Goal: Task Accomplishment & Management: Manage account settings

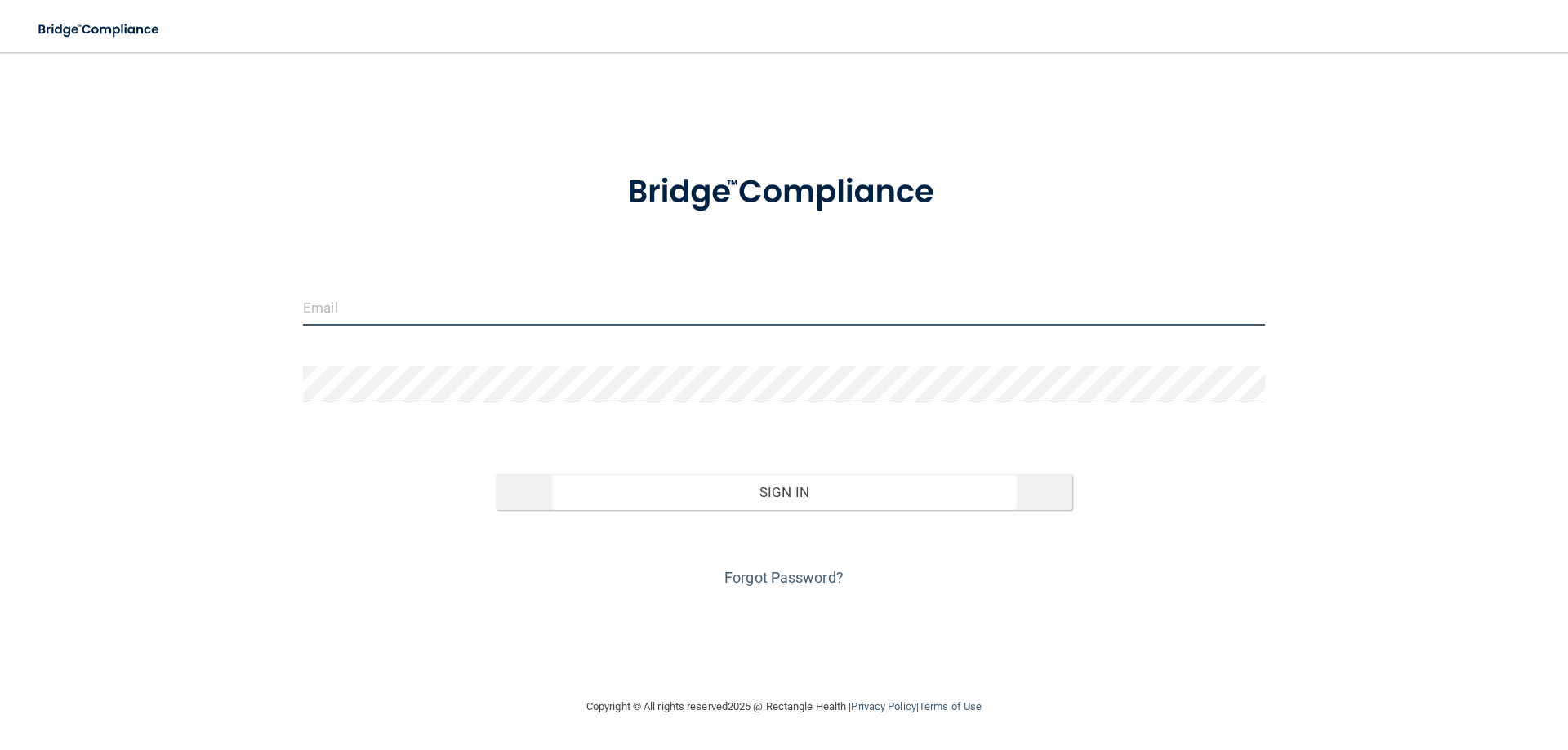
type input "[EMAIL_ADDRESS][DOMAIN_NAME]"
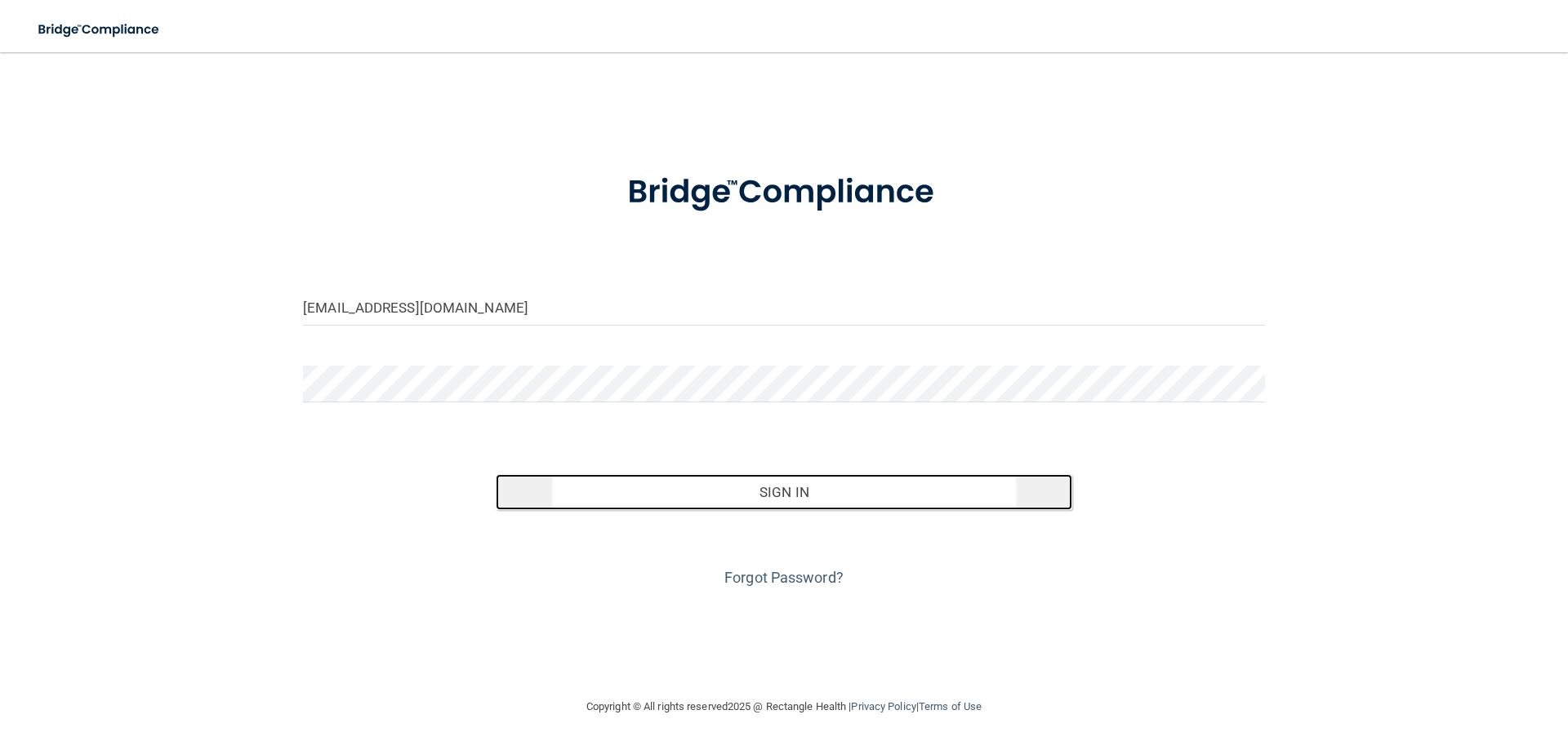
click at [816, 488] on button "Sign In" at bounding box center [784, 492] width 577 height 36
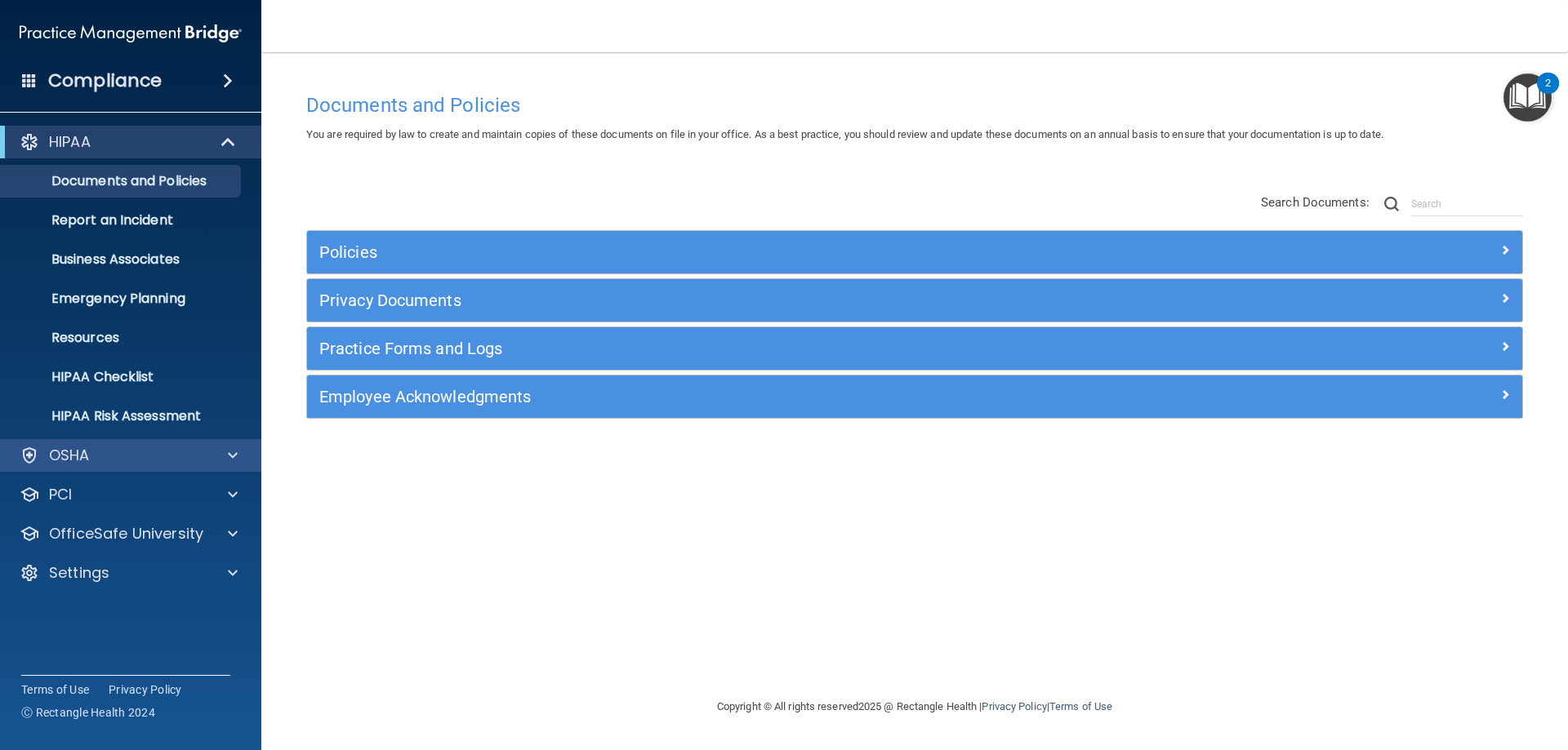
click at [192, 444] on div "OSHA" at bounding box center [130, 455] width 262 height 32
click at [175, 461] on div "OSHA" at bounding box center [109, 455] width 203 height 20
click at [220, 451] on div at bounding box center [229, 455] width 41 height 20
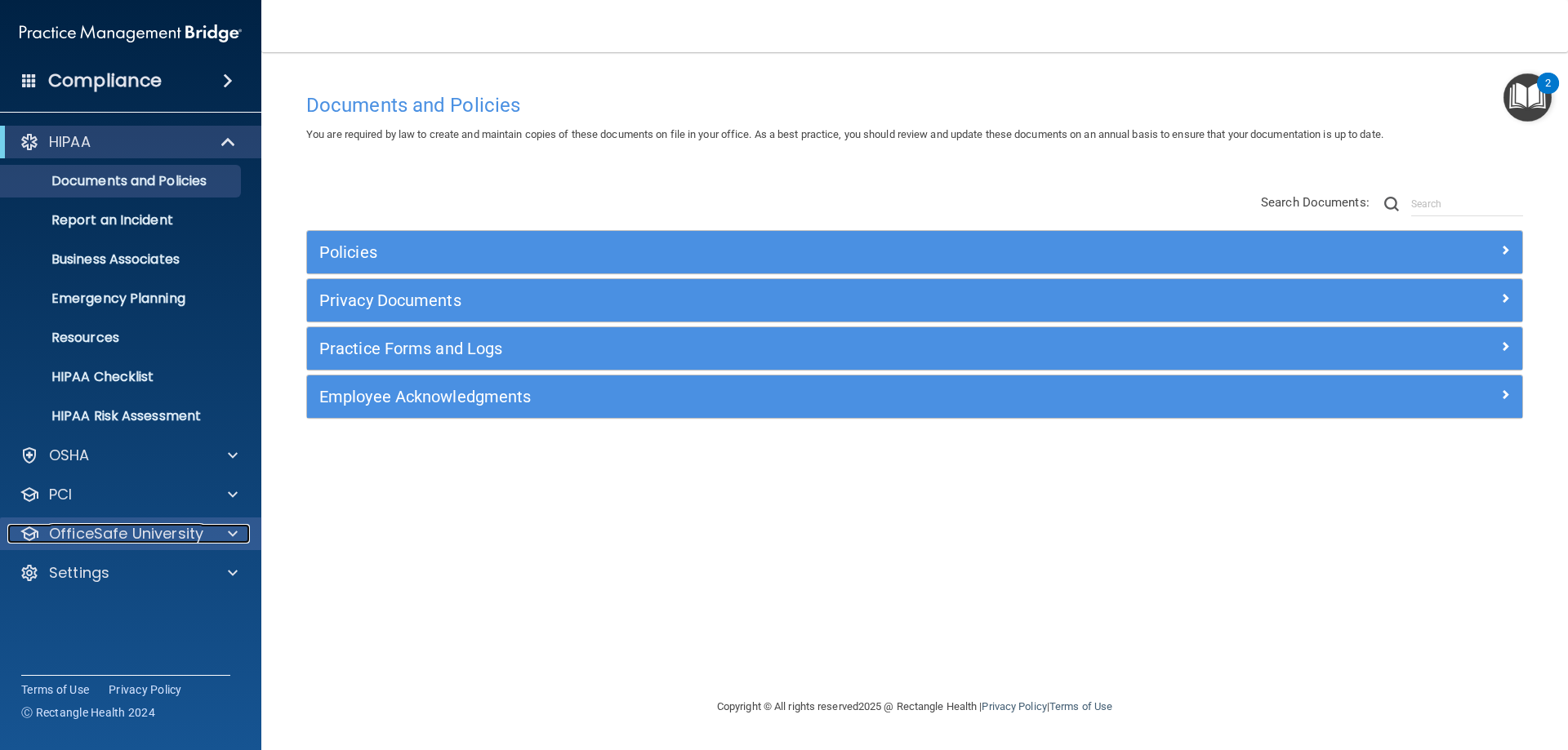
click at [163, 531] on p "OfficeSafe University" at bounding box center [126, 534] width 154 height 20
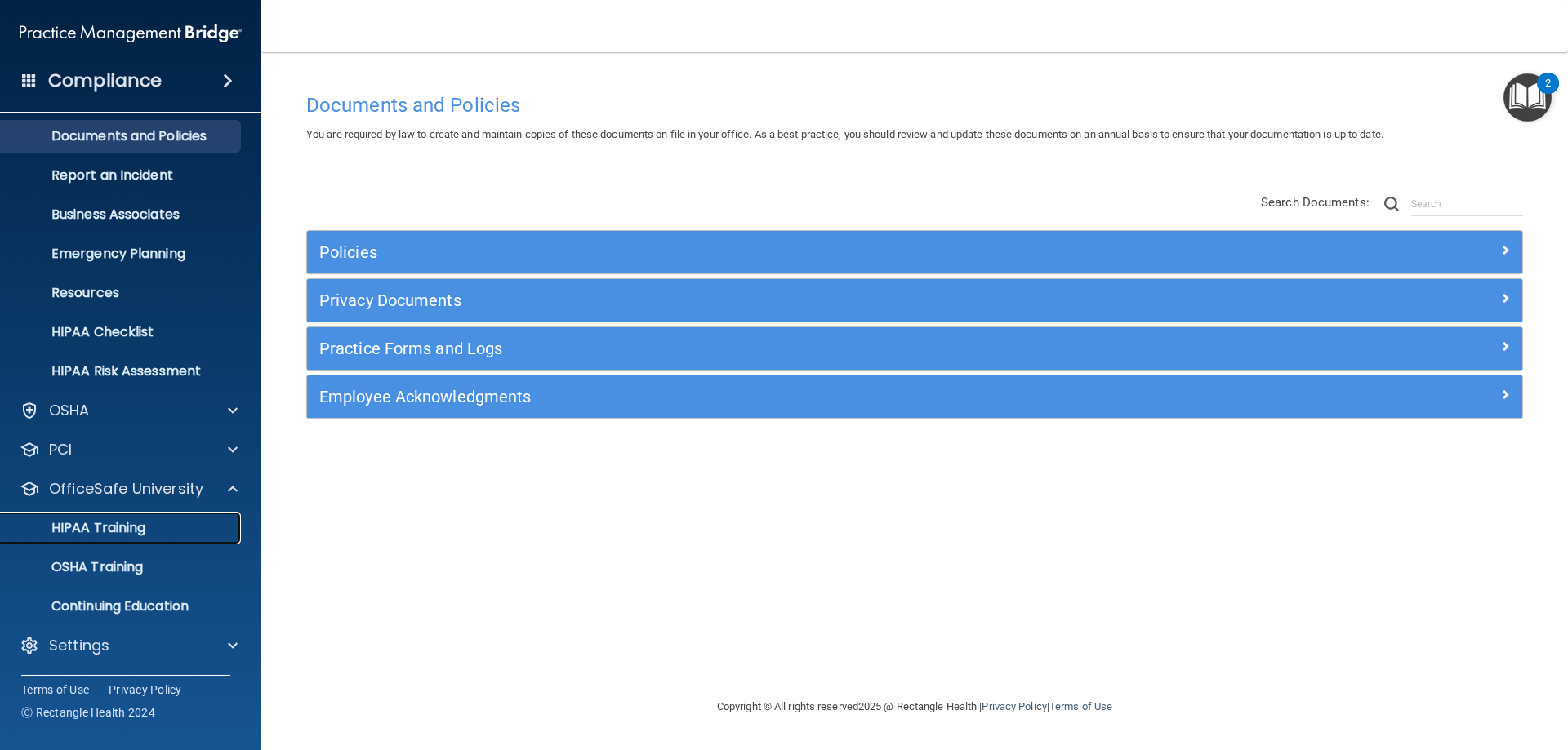
click at [114, 531] on p "HIPAA Training" at bounding box center [78, 527] width 135 height 16
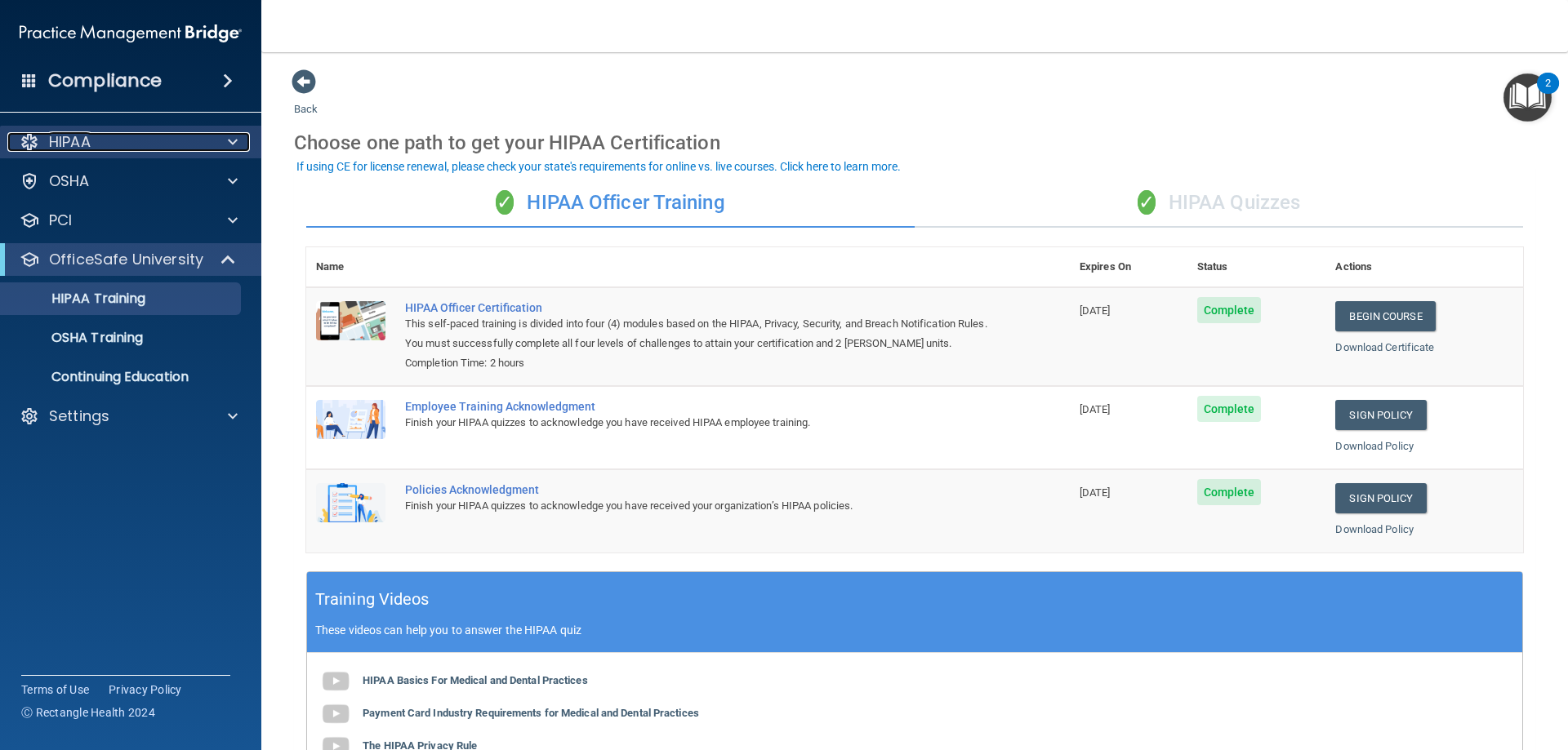
click at [108, 141] on div "HIPAA" at bounding box center [109, 142] width 203 height 20
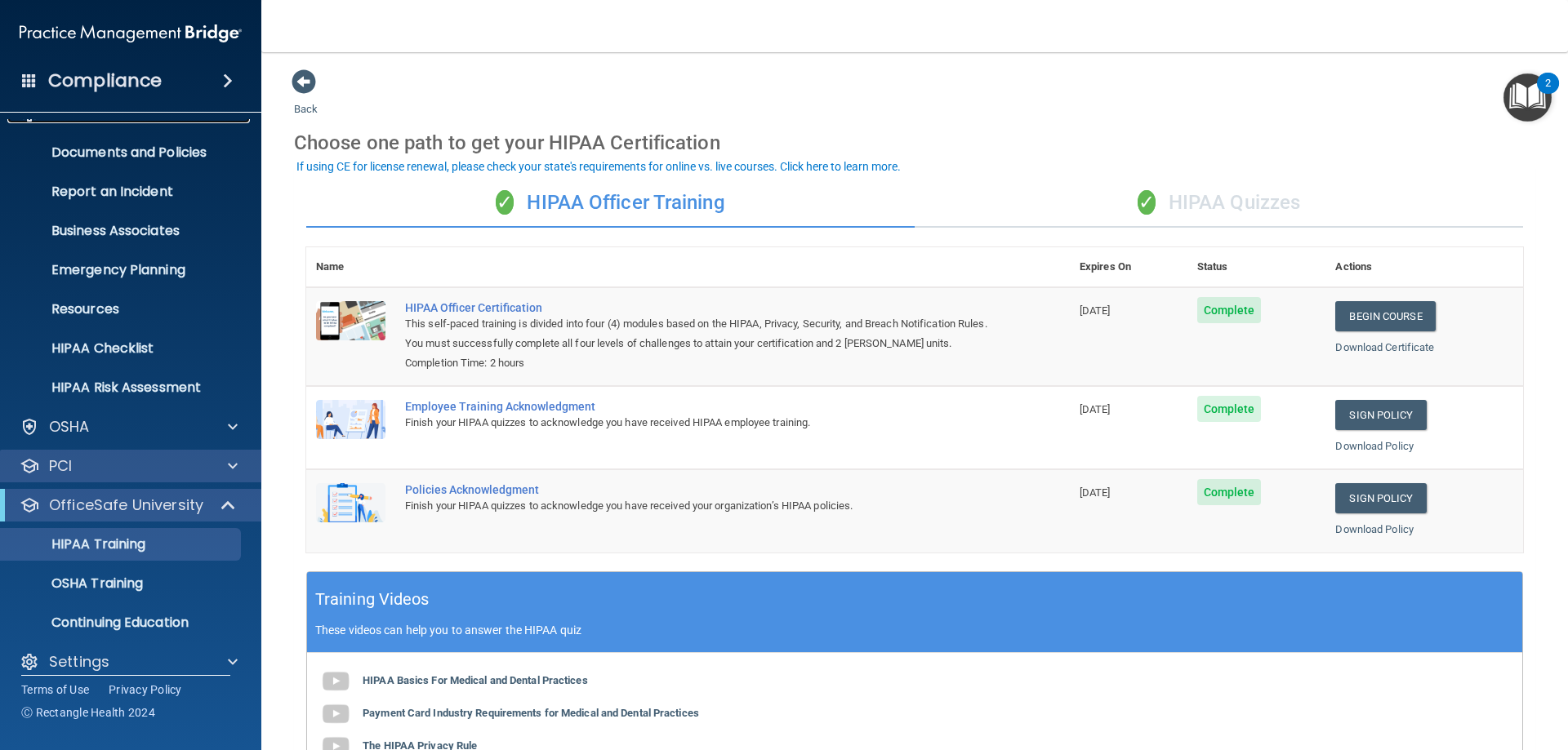
scroll to position [45, 0]
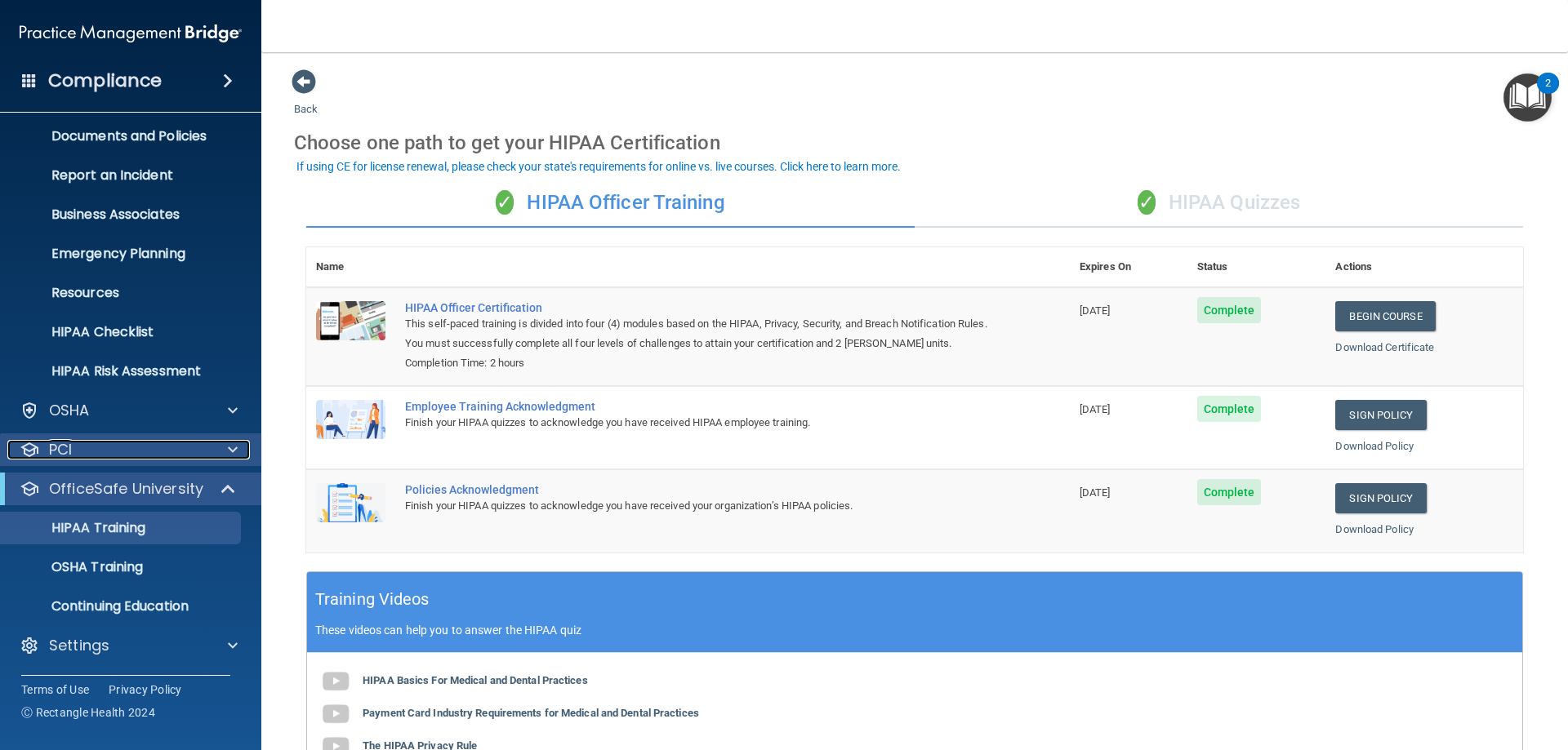
click at [79, 444] on div "PCI" at bounding box center [109, 449] width 203 height 20
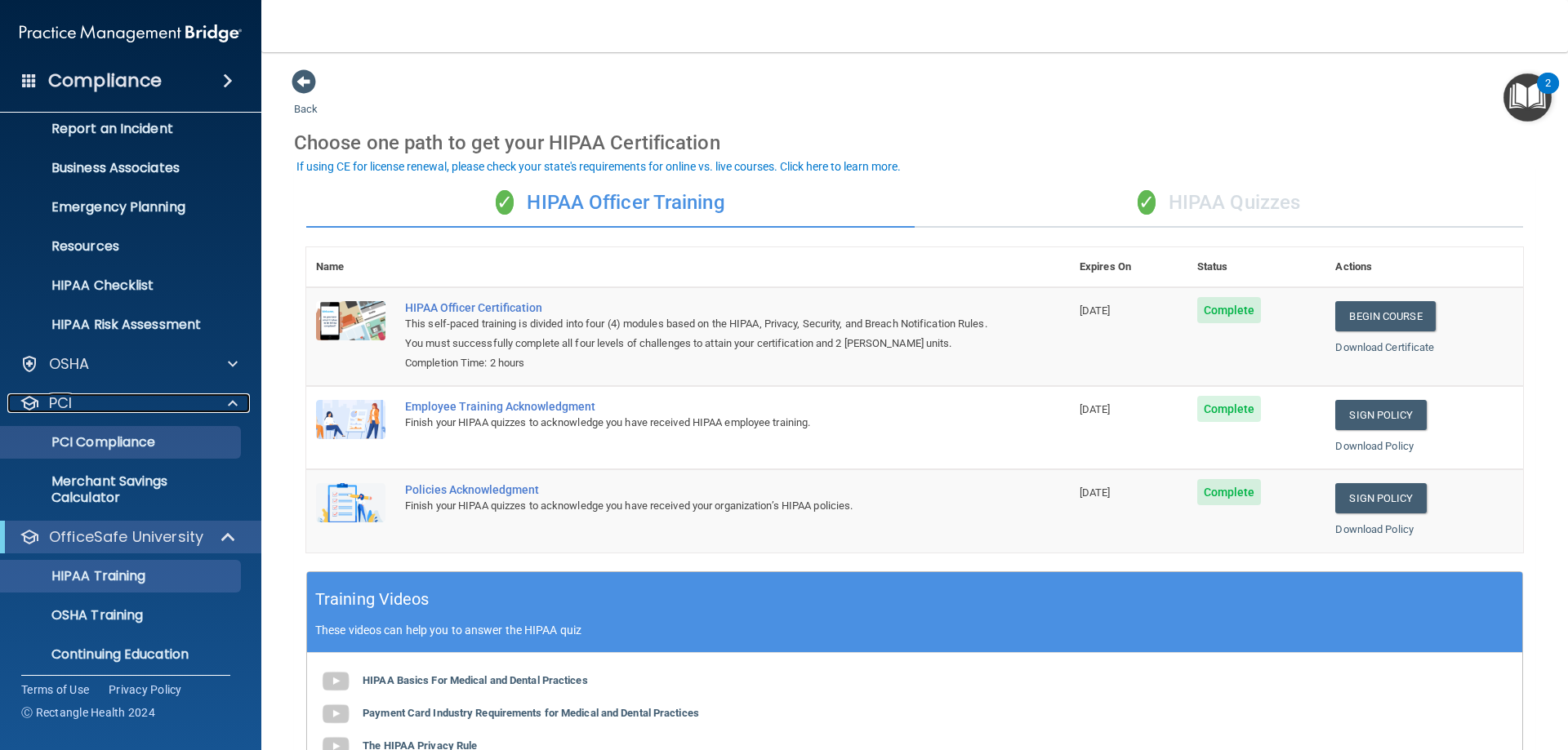
scroll to position [140, 0]
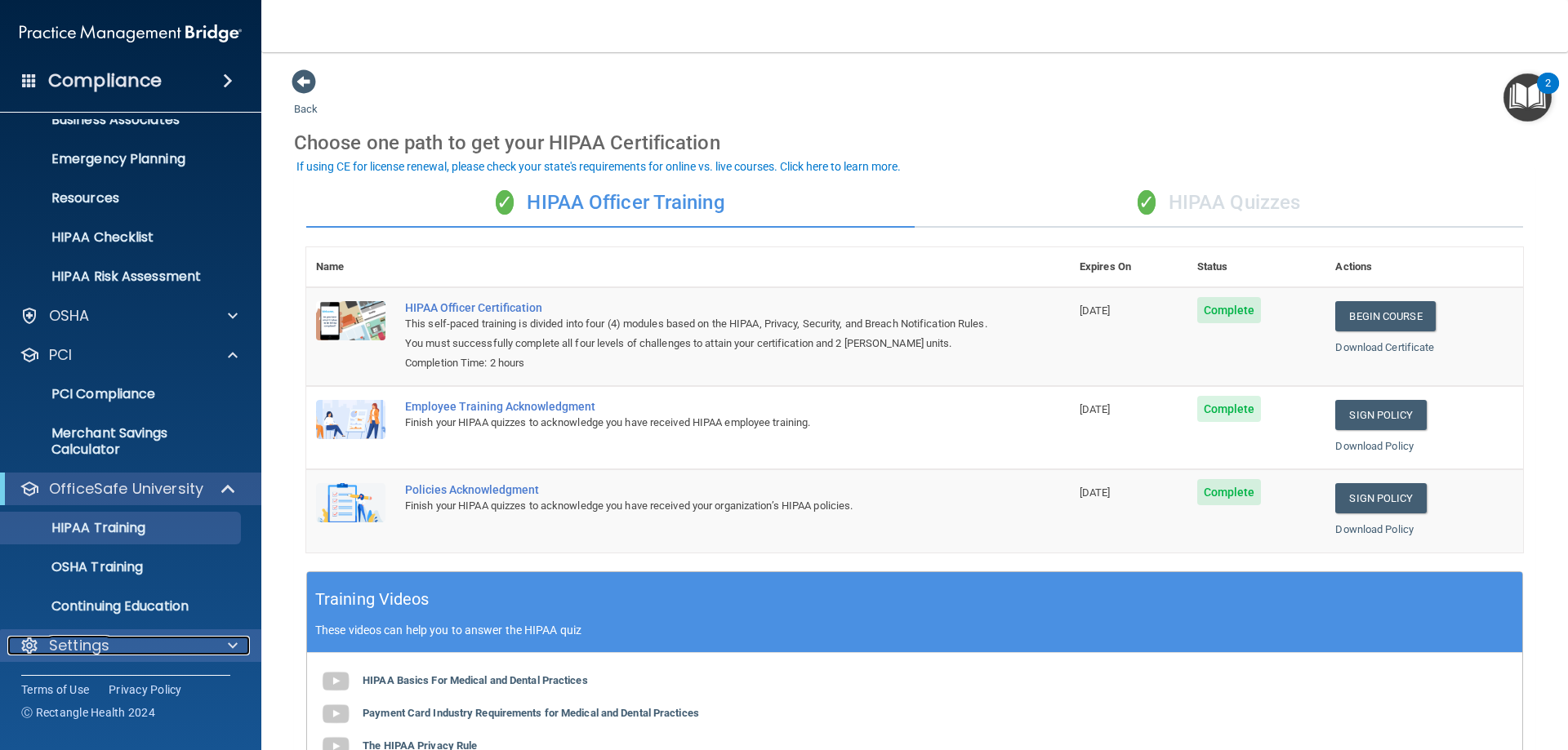
click at [76, 640] on p "Settings" at bounding box center [78, 645] width 60 height 20
click at [102, 645] on p "Settings" at bounding box center [78, 645] width 60 height 20
click at [238, 642] on div at bounding box center [229, 645] width 41 height 20
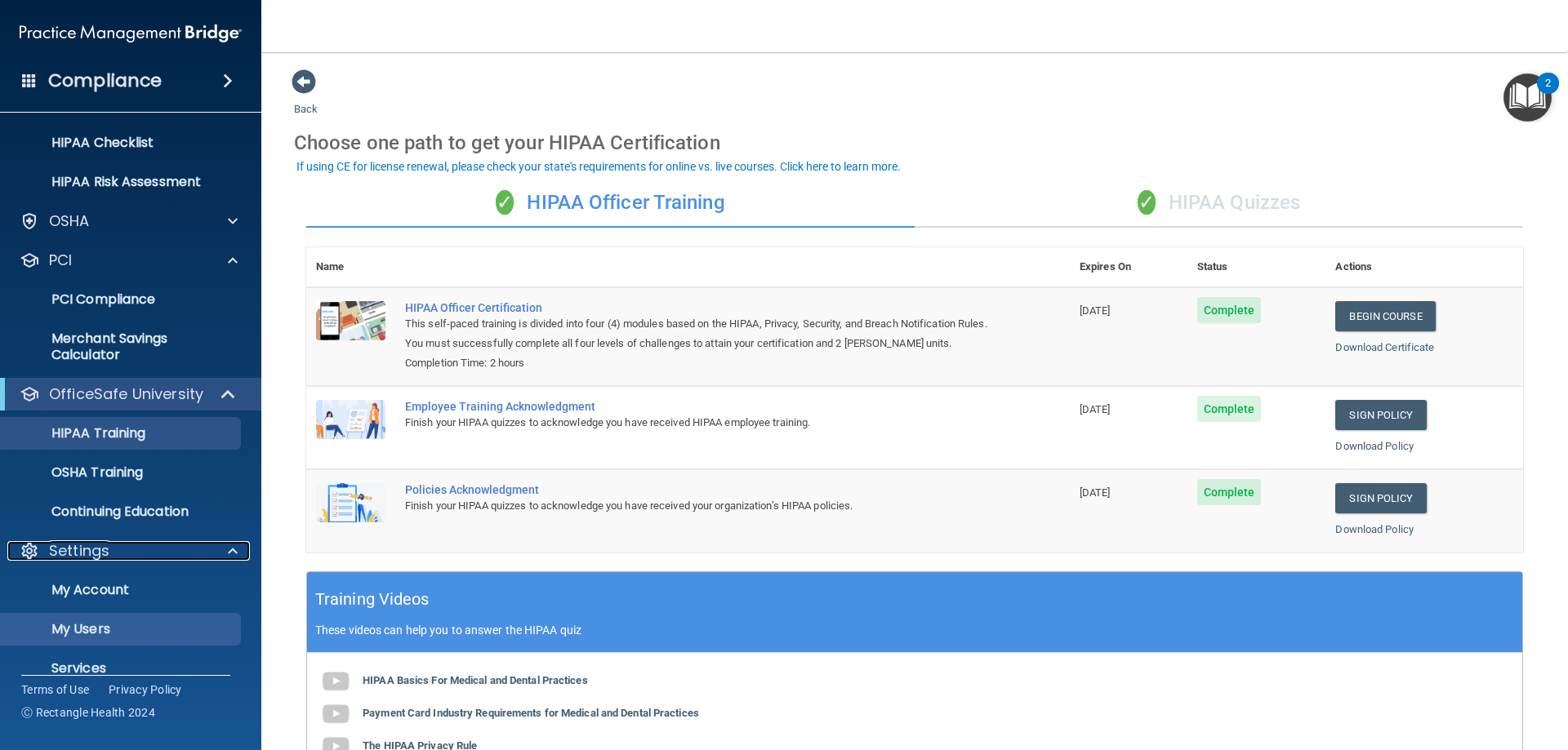
scroll to position [296, 0]
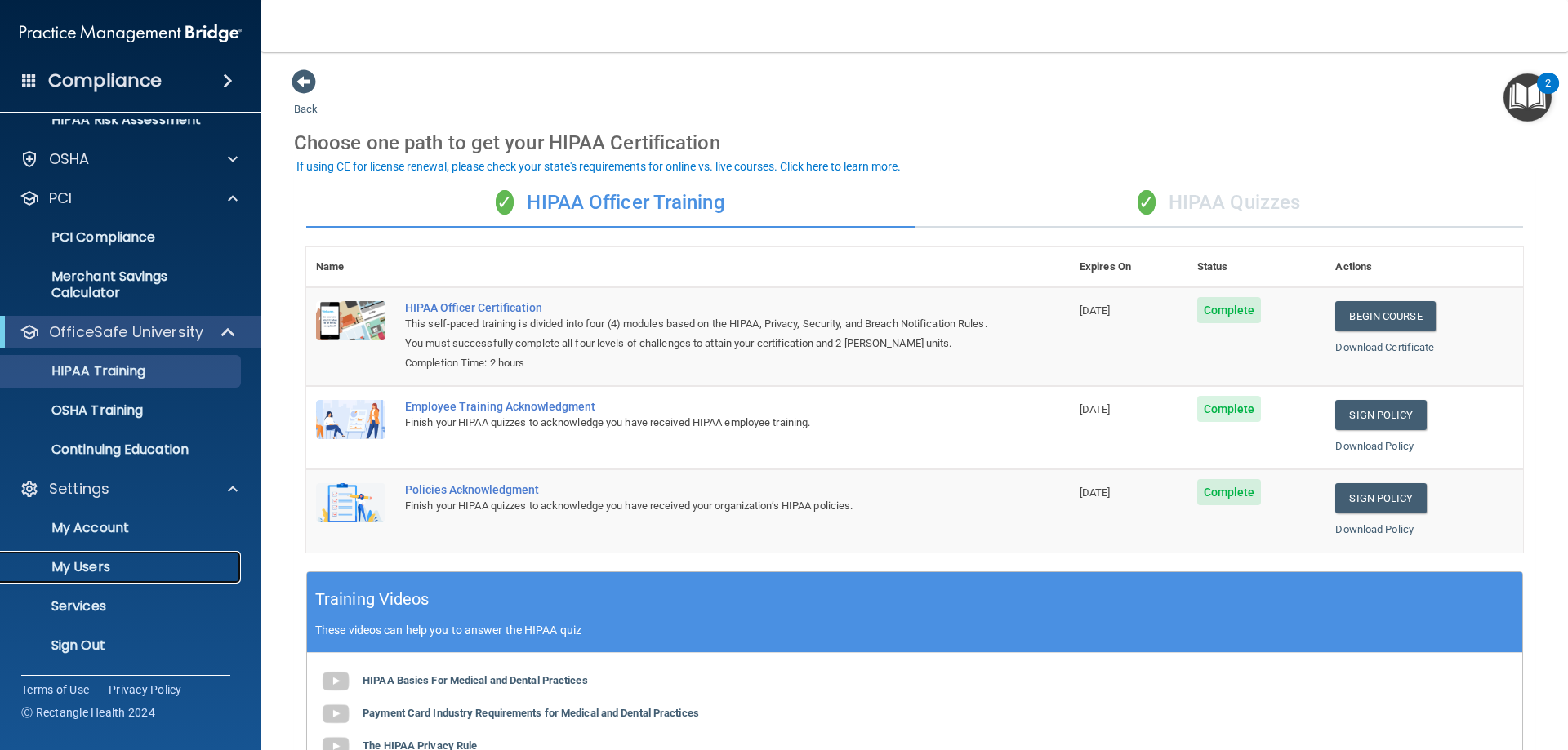
click at [110, 564] on p "My Users" at bounding box center [122, 567] width 223 height 16
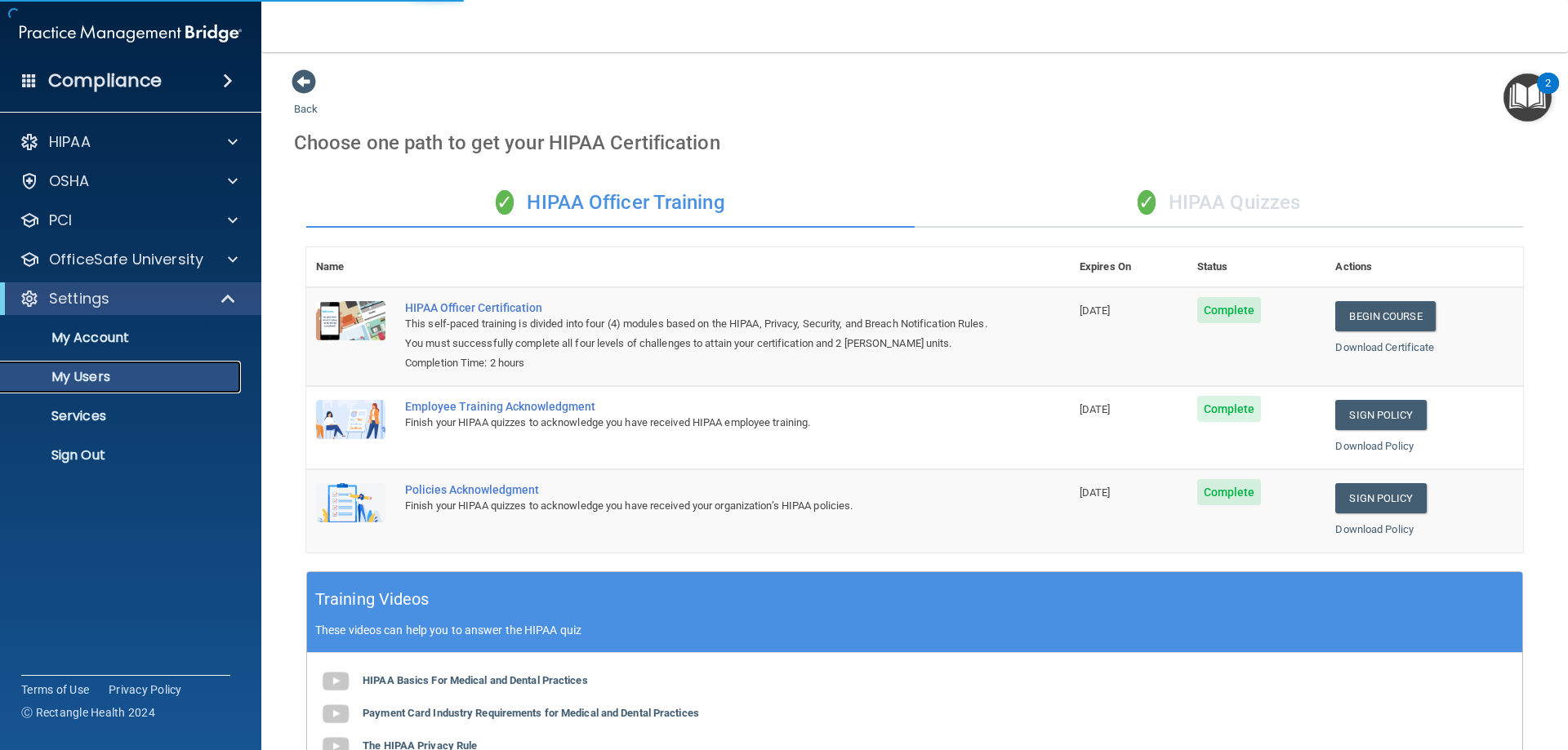
select select "20"
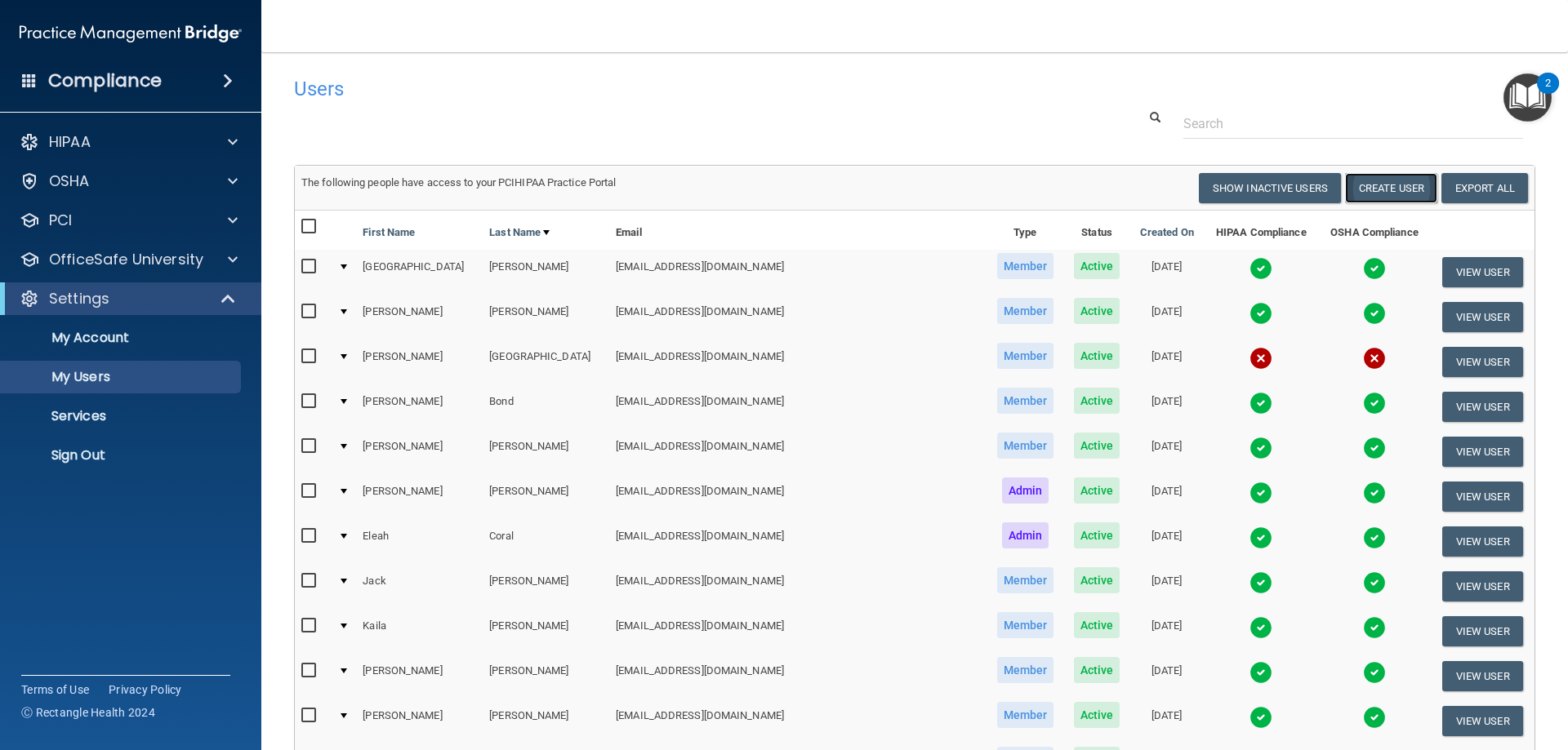
click at [1371, 190] on button "Create User" at bounding box center [1391, 188] width 92 height 30
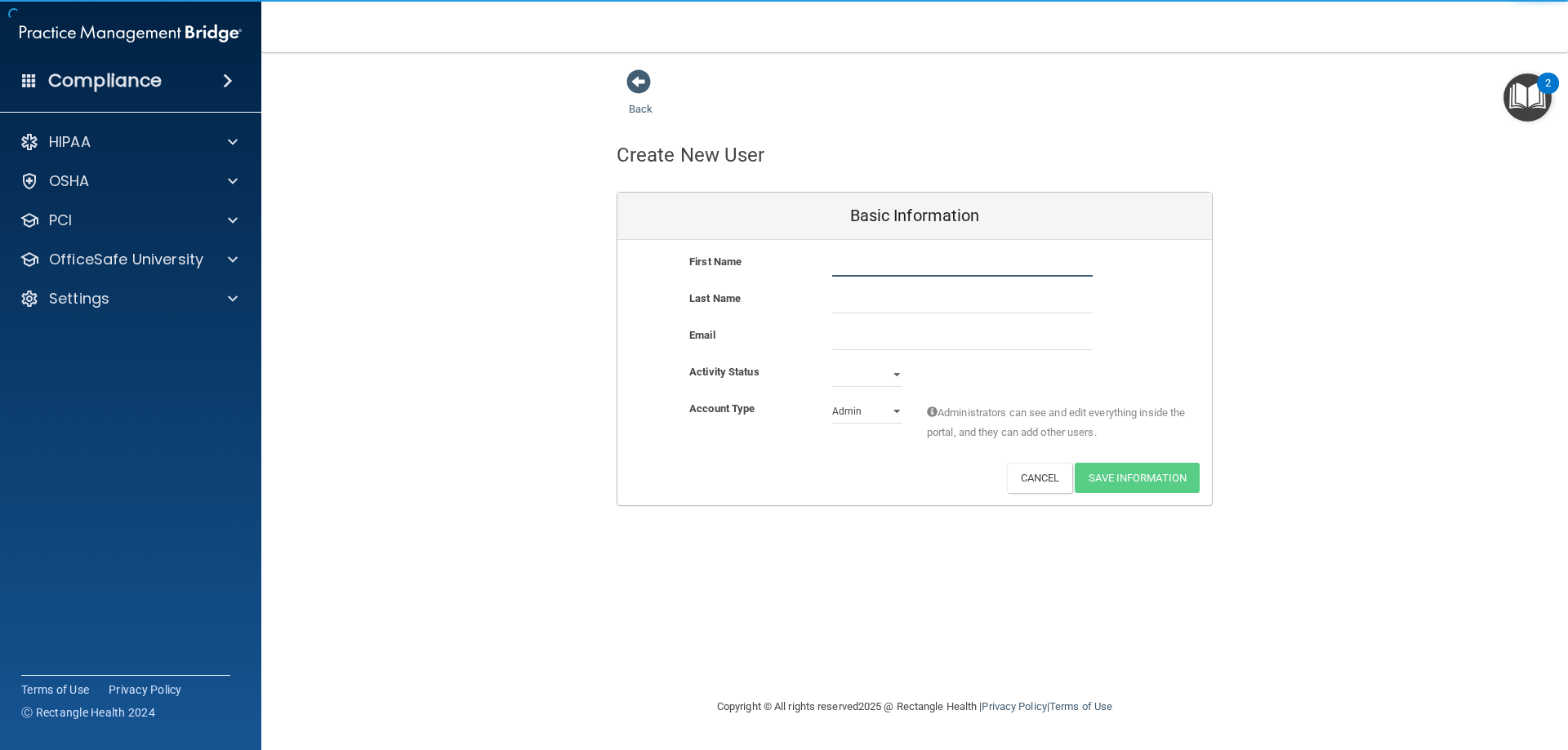
click at [847, 264] on input "text" at bounding box center [963, 265] width 261 height 25
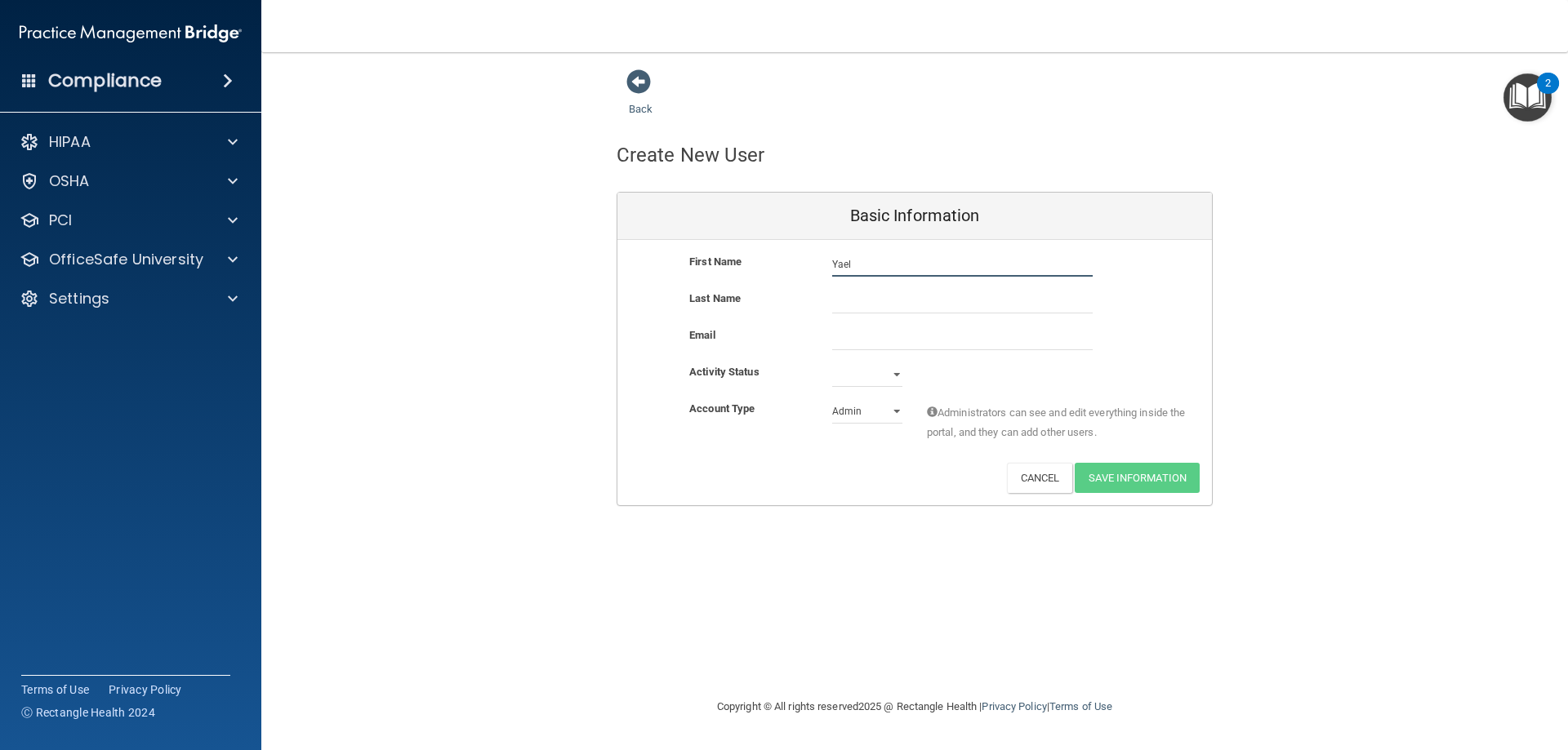
type input "Yael"
type input "Cerero"
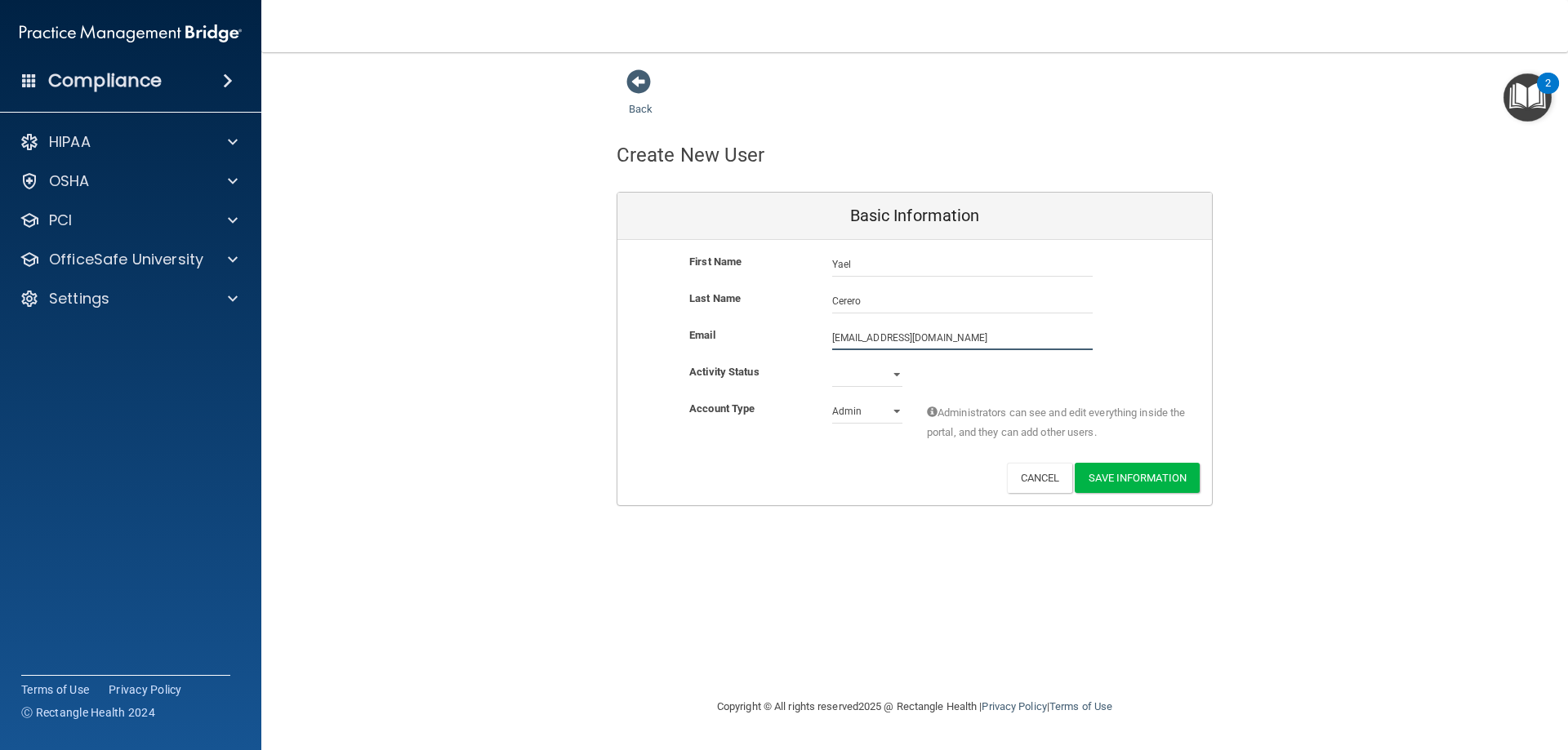
type input "[EMAIL_ADDRESS][DOMAIN_NAME]"
click at [858, 381] on select "Active Inactive" at bounding box center [867, 378] width 70 height 25
select select "active"
click at [832, 363] on select "Active Inactive" at bounding box center [867, 375] width 70 height 25
click at [877, 416] on select "Admin Member" at bounding box center [867, 411] width 70 height 25
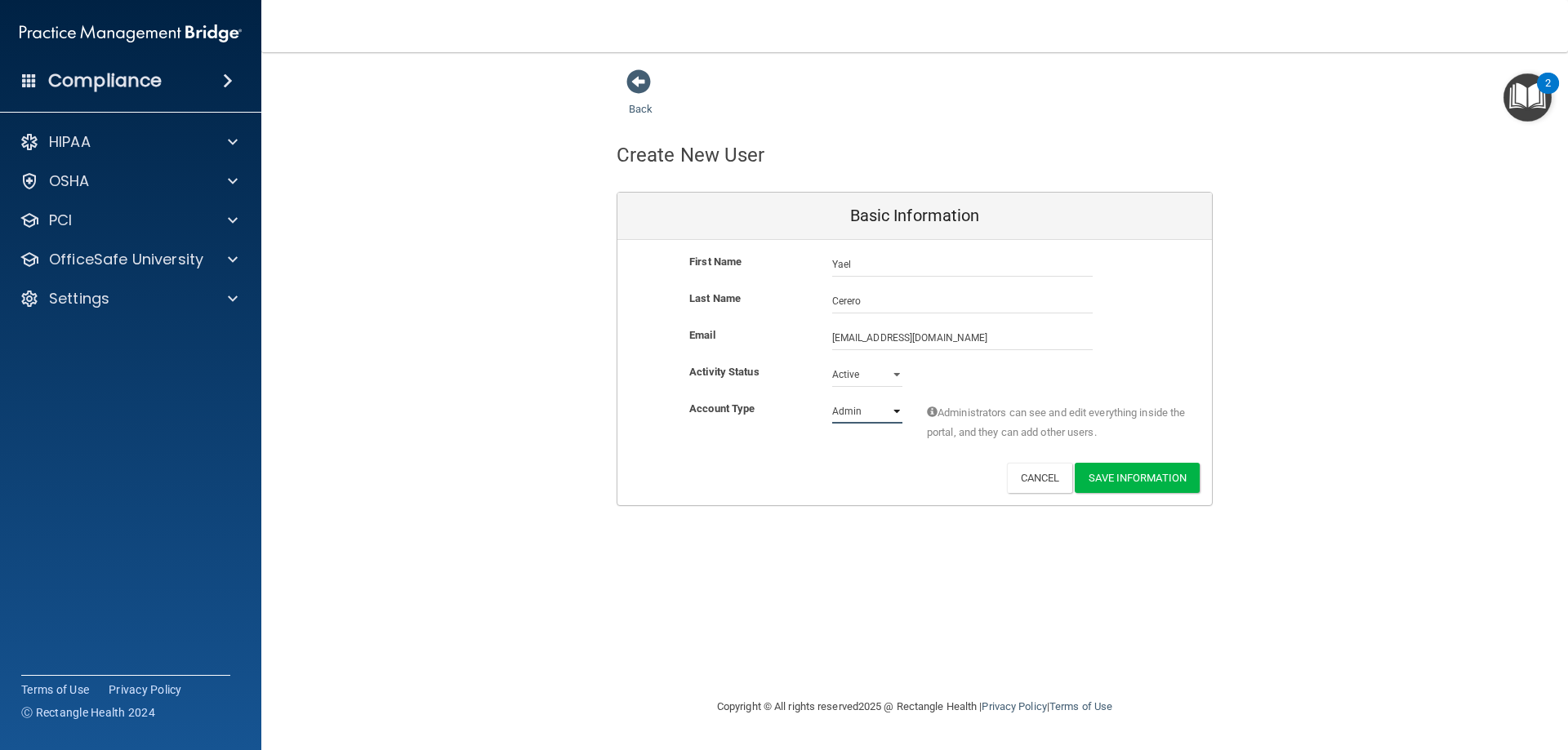
select select "practice_member"
click at [832, 399] on select "Admin Member" at bounding box center [867, 411] width 70 height 25
click at [1140, 478] on button "Save Information" at bounding box center [1137, 478] width 125 height 30
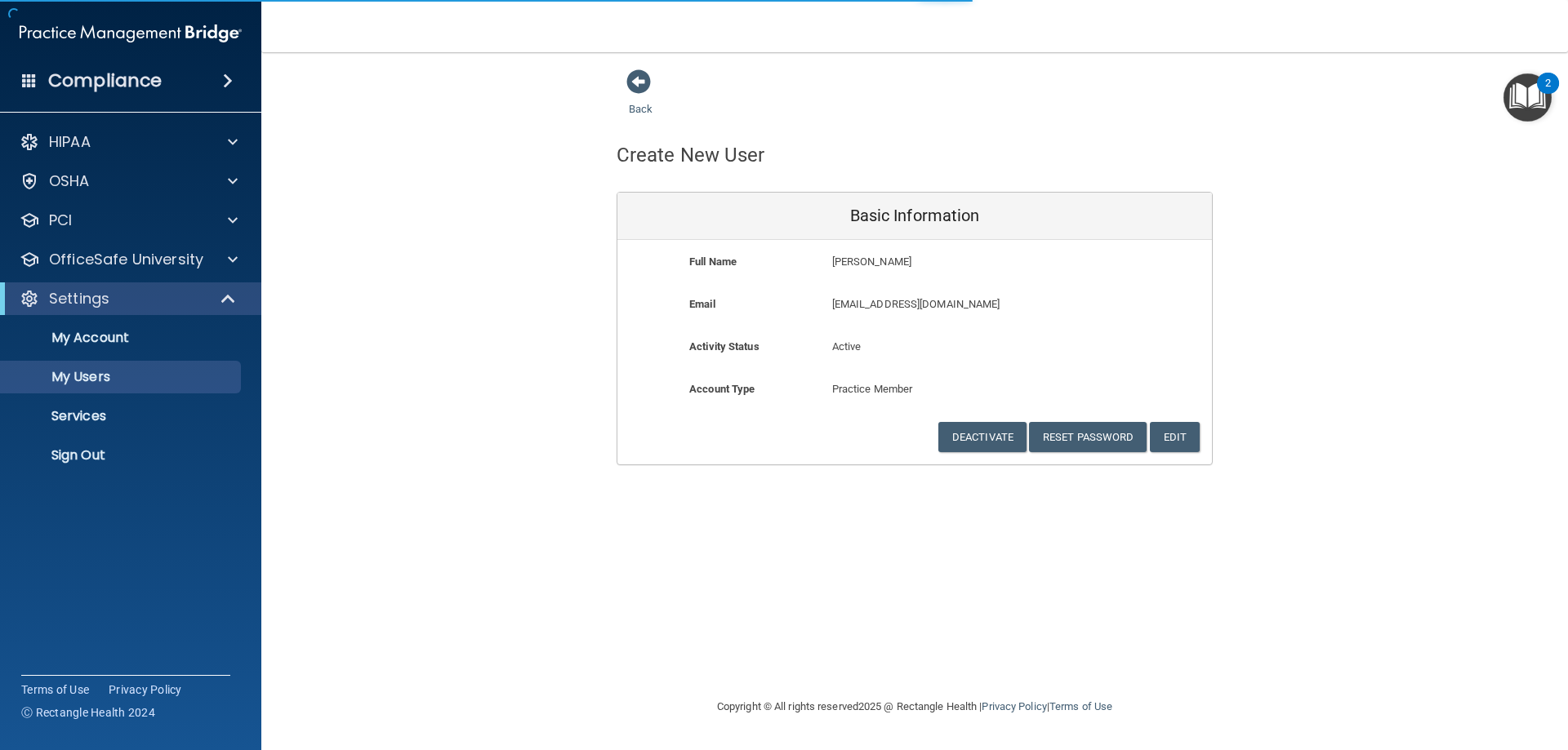
select select "20"
